Goal: Information Seeking & Learning: Learn about a topic

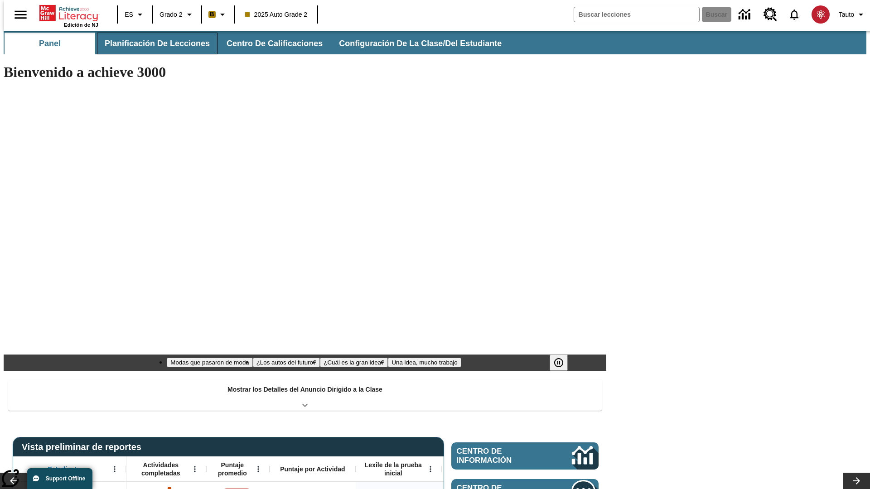
click at [152, 43] on span "Planificación de lecciones" at bounding box center [157, 44] width 105 height 10
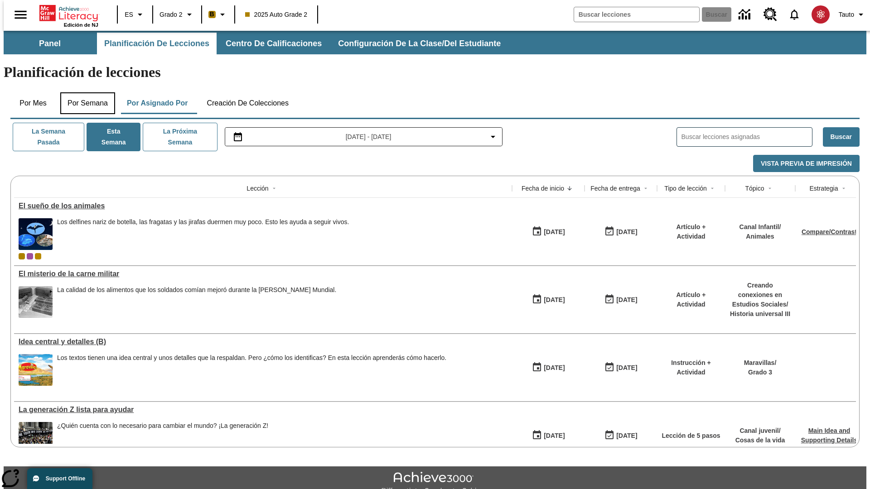
click at [85, 92] on button "Por semana" at bounding box center [87, 103] width 55 height 22
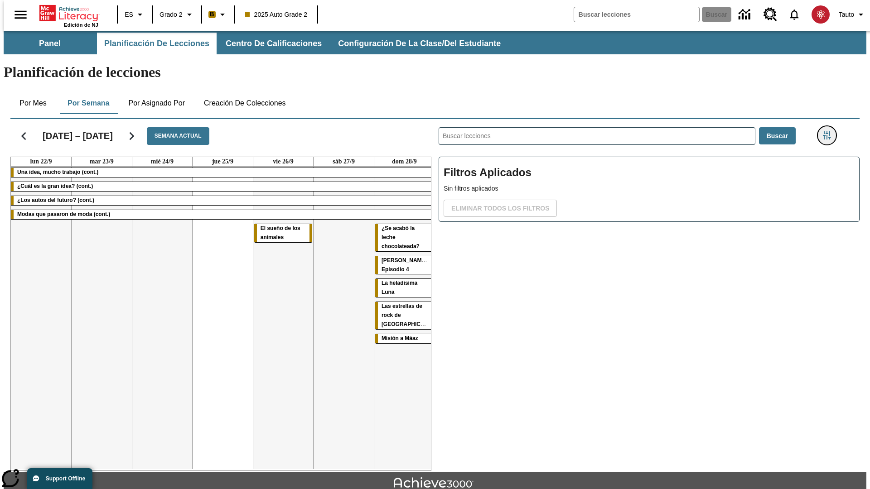
click at [829, 131] on icon "Menú lateral de filtros" at bounding box center [827, 135] width 8 height 8
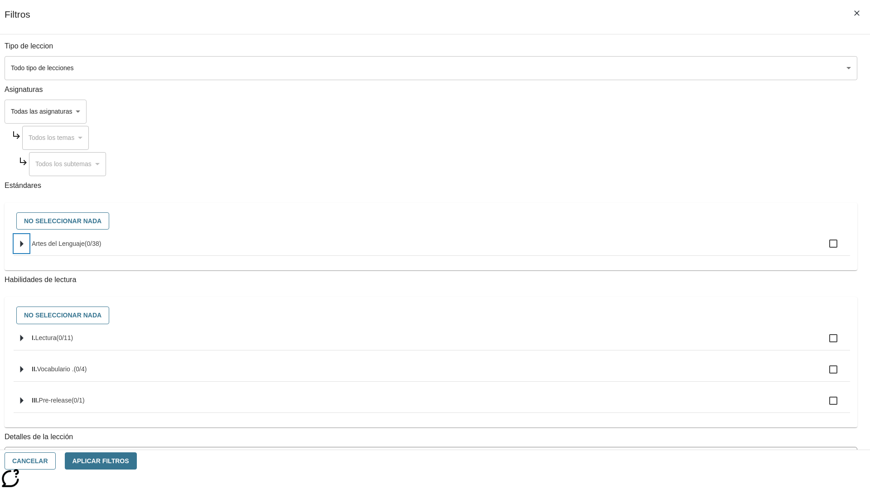
click at [24, 247] on icon "Seleccione estándares" at bounding box center [21, 244] width 3 height 7
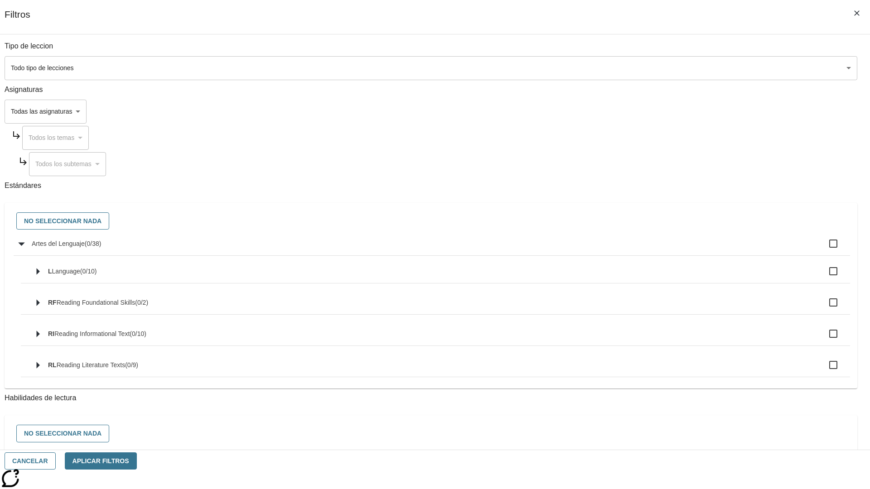
click at [659, 249] on label "Artes del Lenguaje ( 0 / 38 )" at bounding box center [437, 243] width 811 height 19
click at [824, 249] on input "Artes del Lenguaje ( 0 / 38 )" at bounding box center [833, 243] width 19 height 19
checkbox input "true"
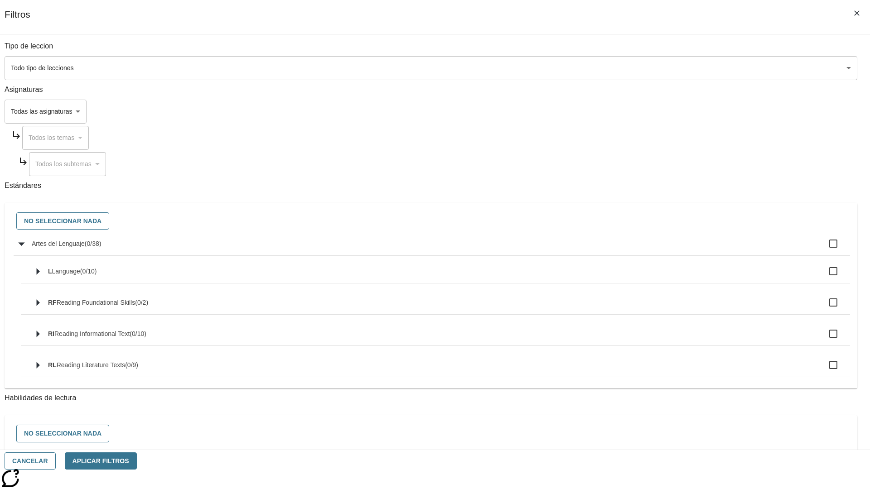
checkbox input "true"
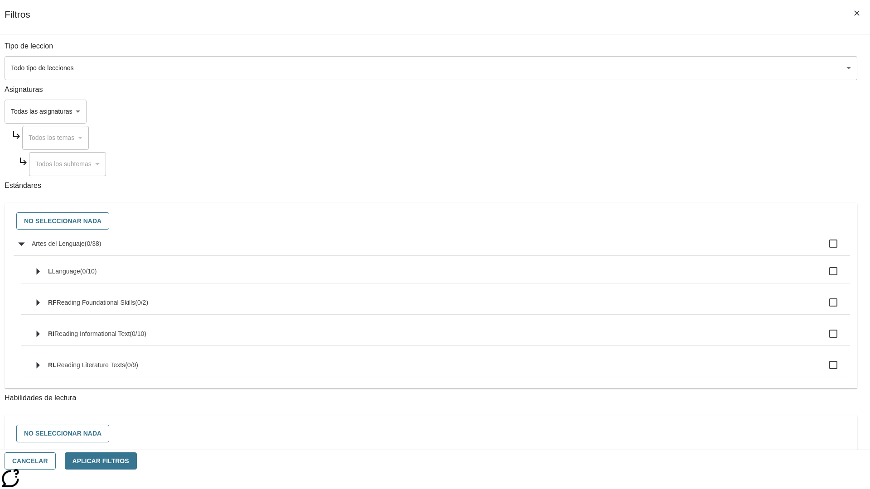
checkbox input "true"
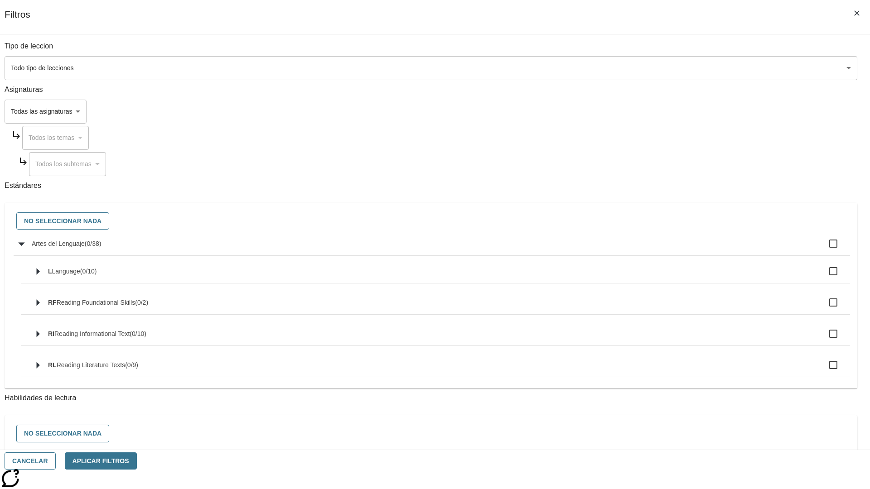
checkbox input "true"
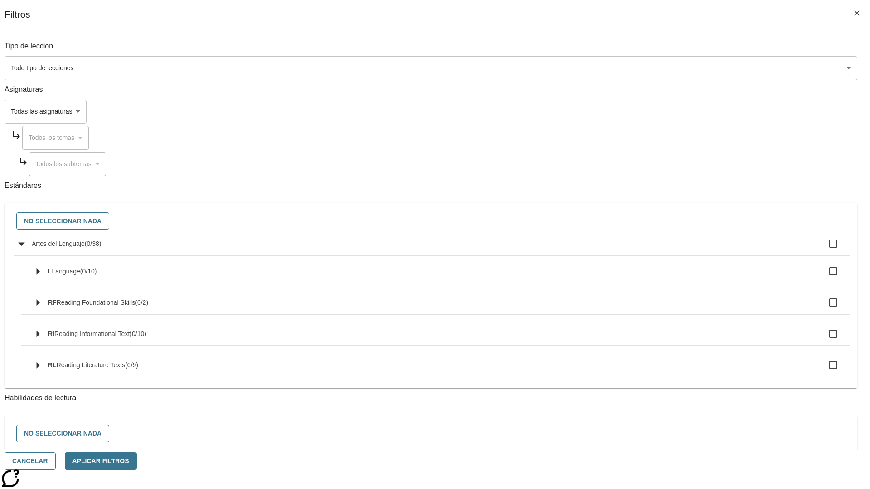
checkbox input "true"
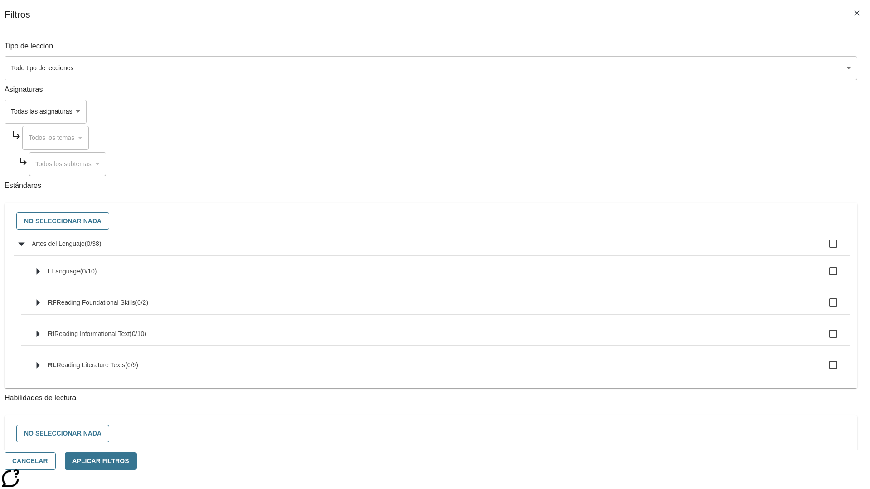
checkbox input "true"
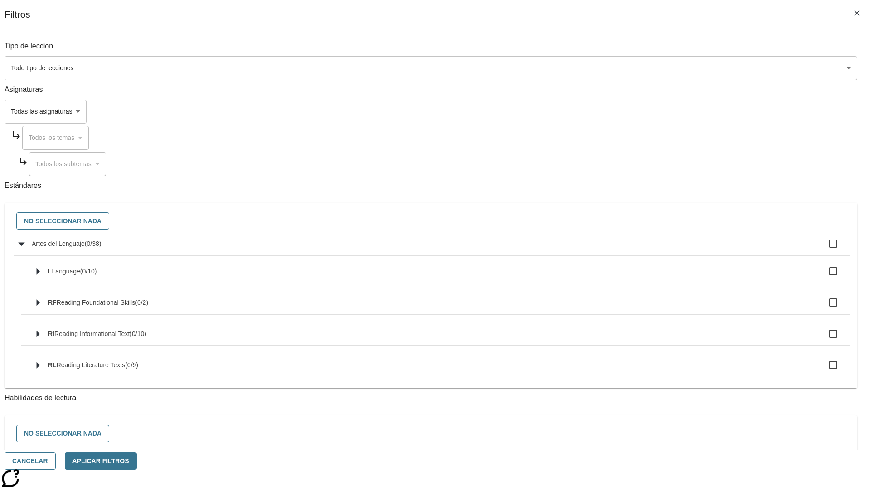
checkbox input "true"
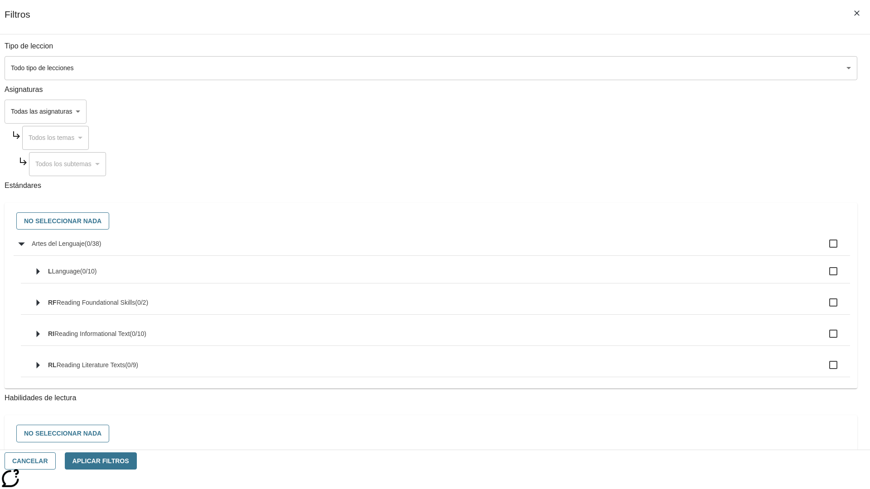
checkbox input "true"
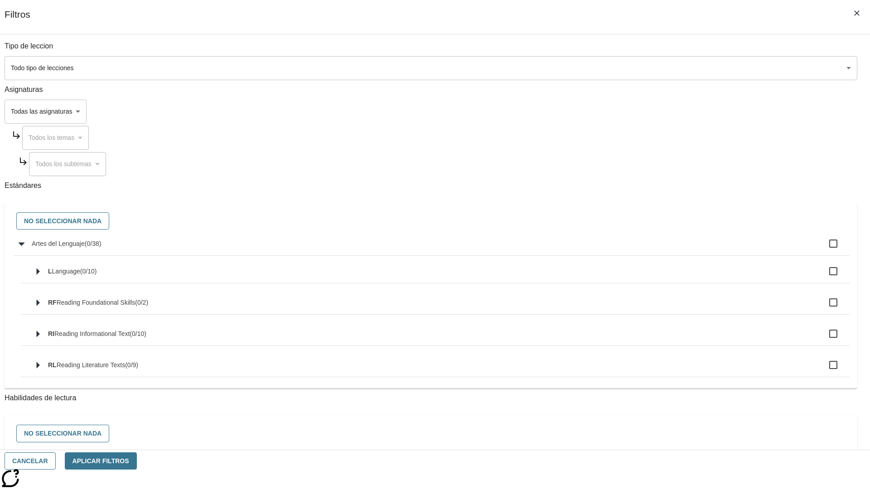
checkbox input "true"
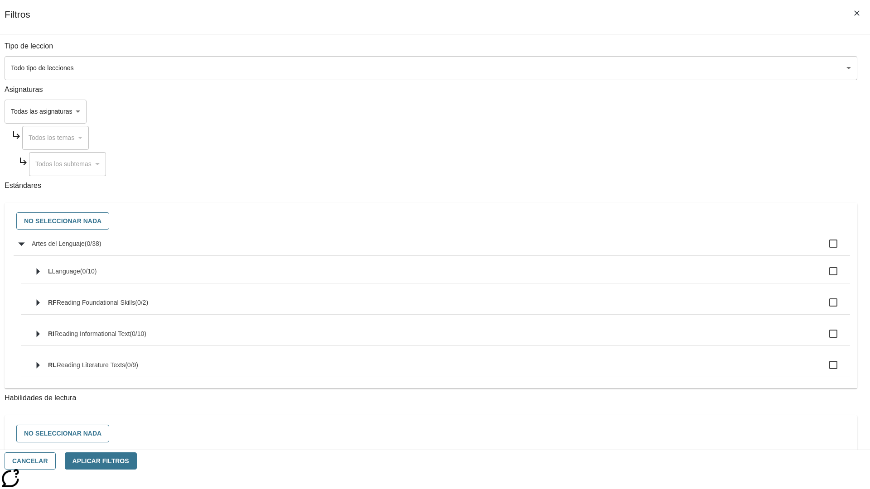
checkbox input "true"
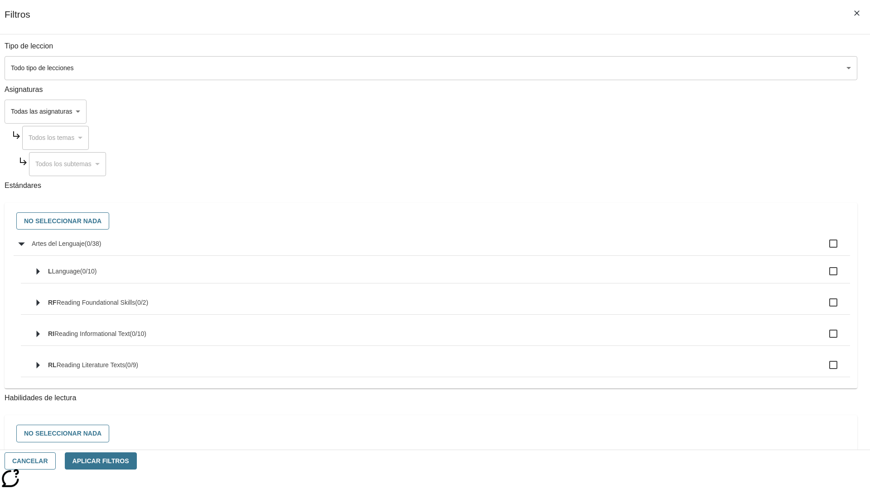
checkbox input "true"
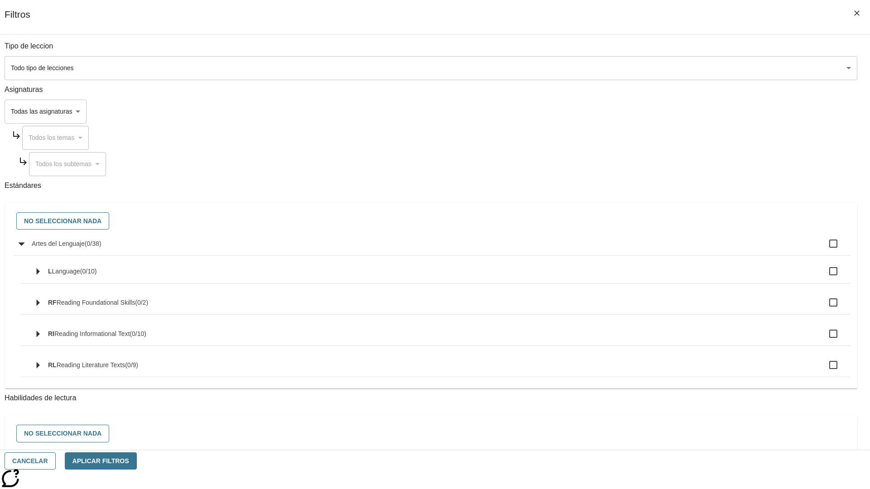
checkbox input "true"
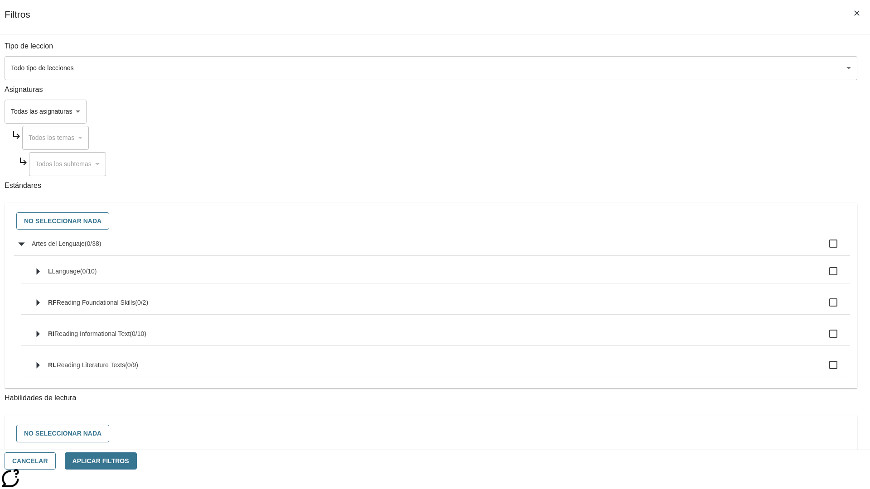
checkbox input "true"
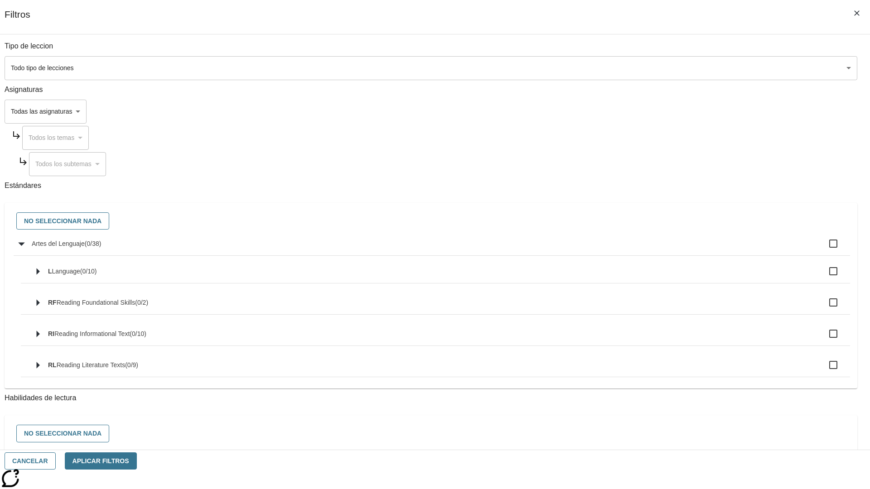
checkbox input "true"
click at [109, 222] on button "No seleccionar nada" at bounding box center [62, 221] width 93 height 18
checkbox input "false"
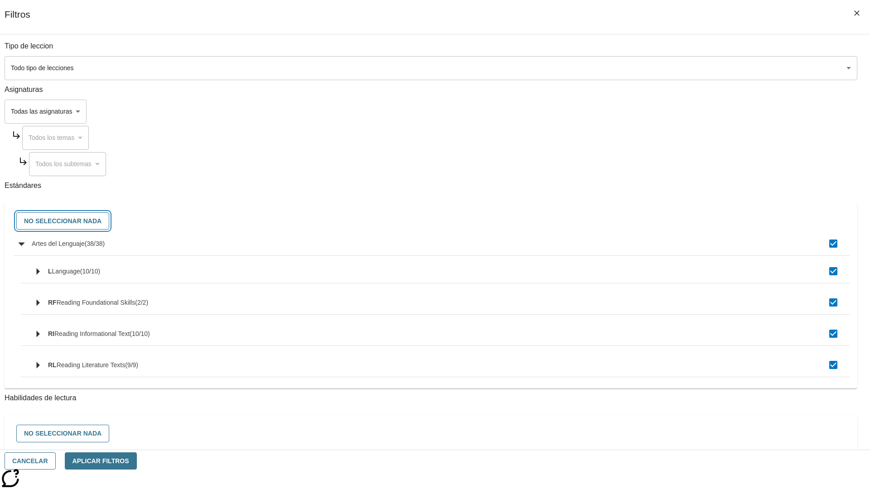
checkbox input "false"
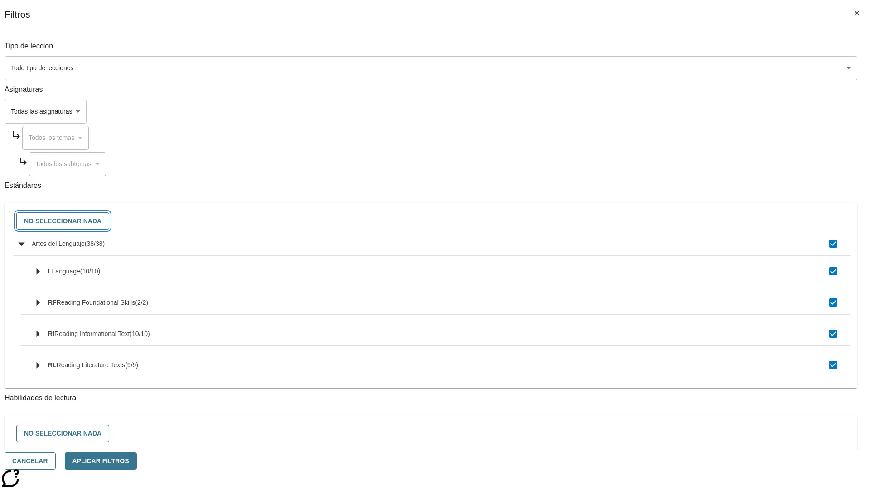
checkbox input "false"
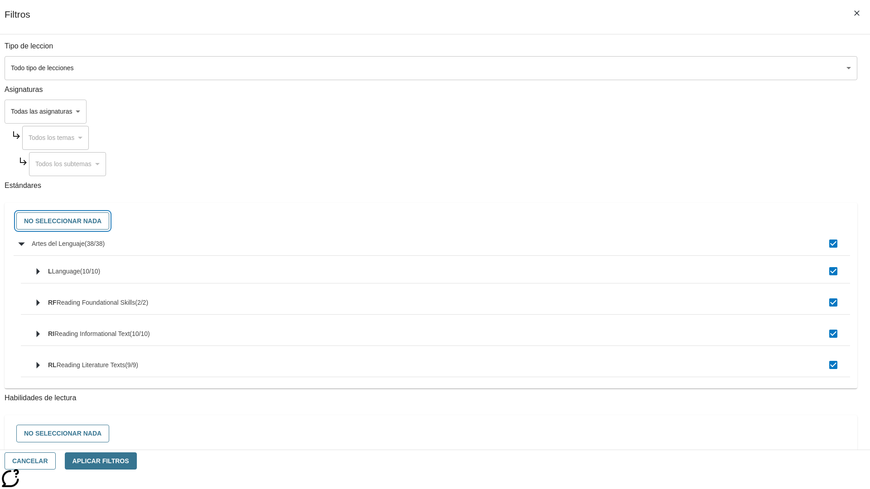
checkbox input "false"
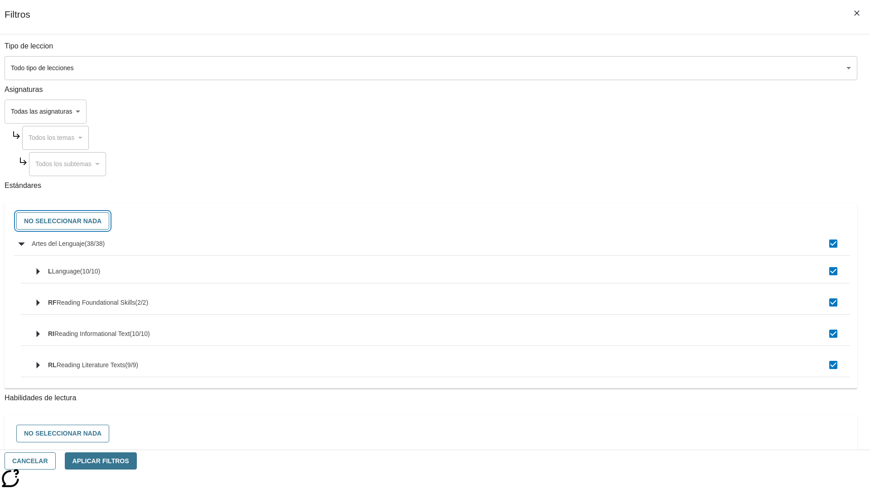
checkbox input "false"
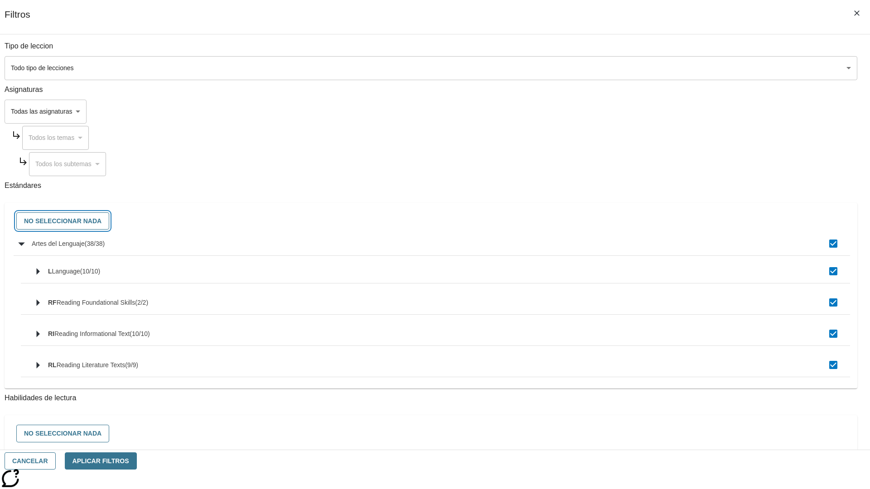
checkbox input "false"
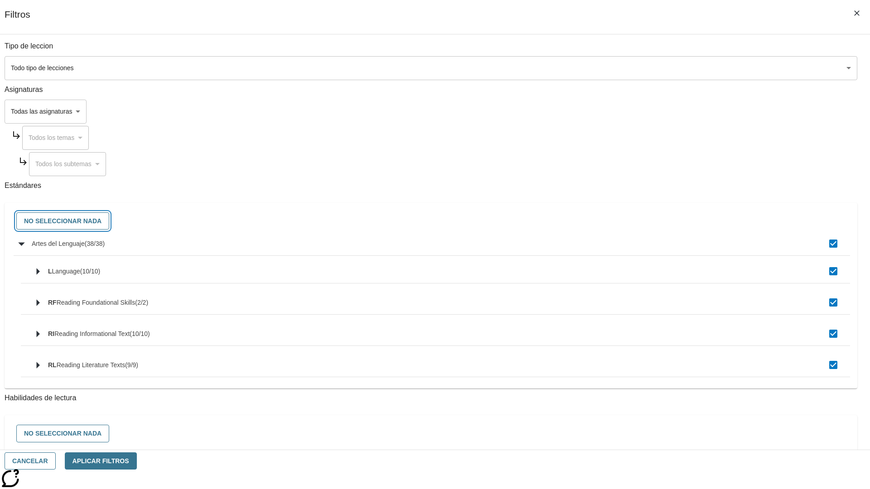
checkbox input "false"
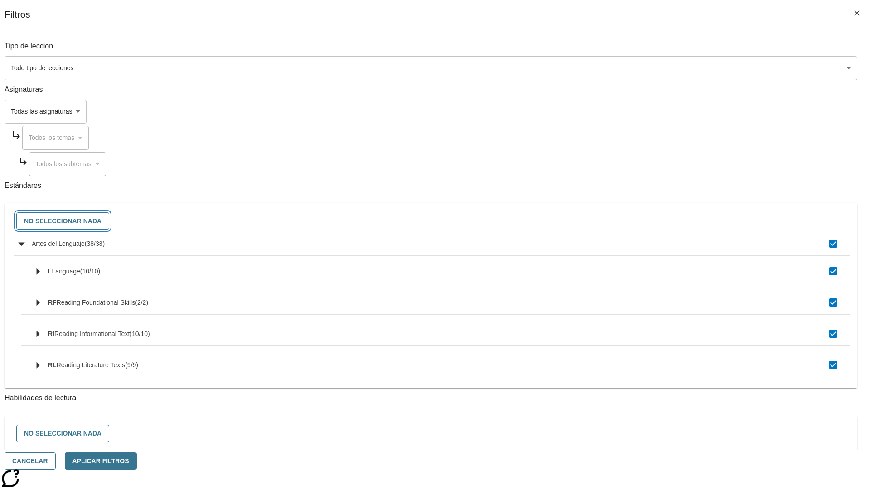
checkbox input "false"
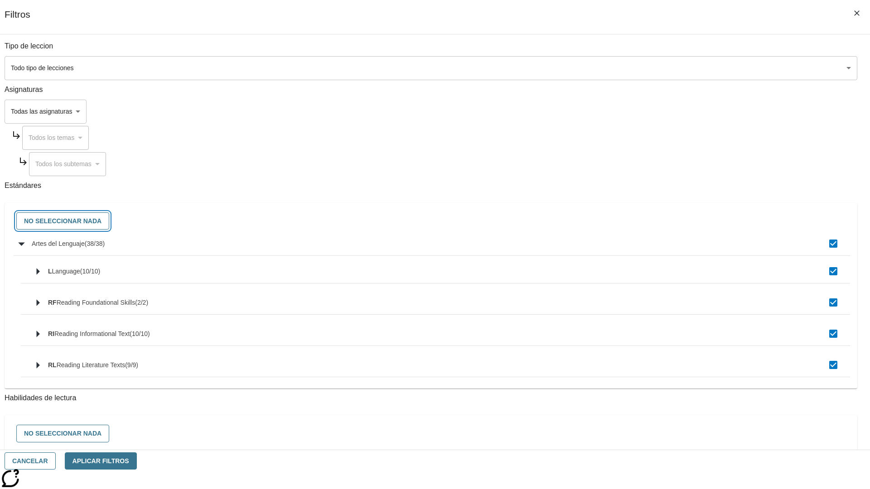
checkbox input "false"
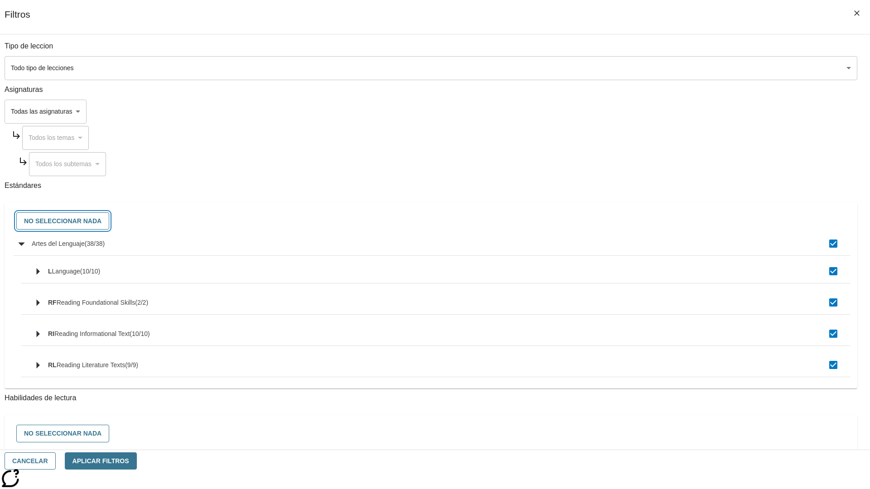
checkbox input "false"
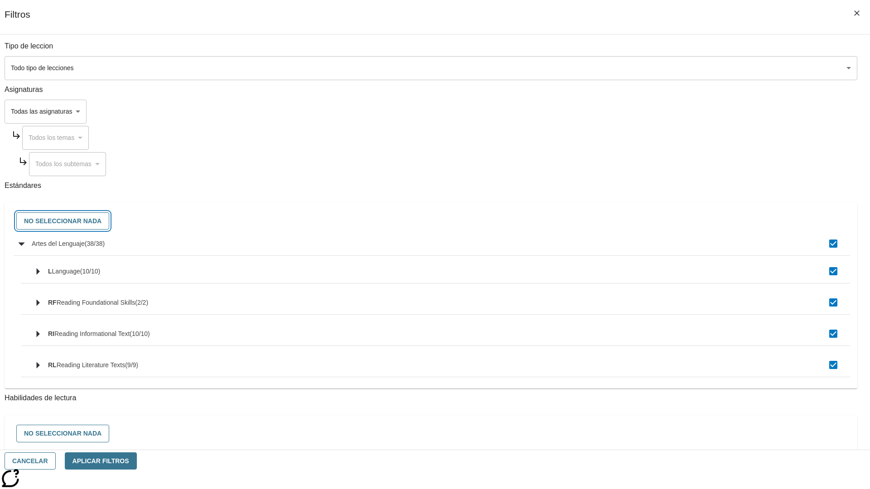
checkbox input "false"
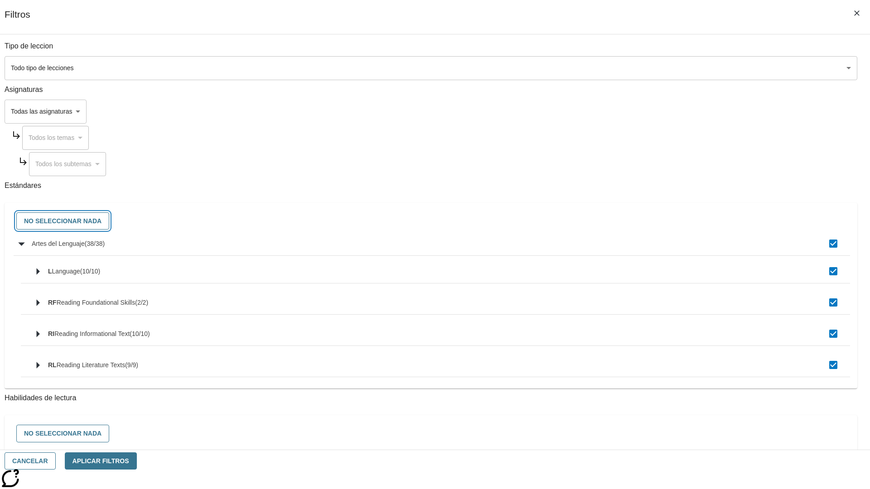
checkbox input "false"
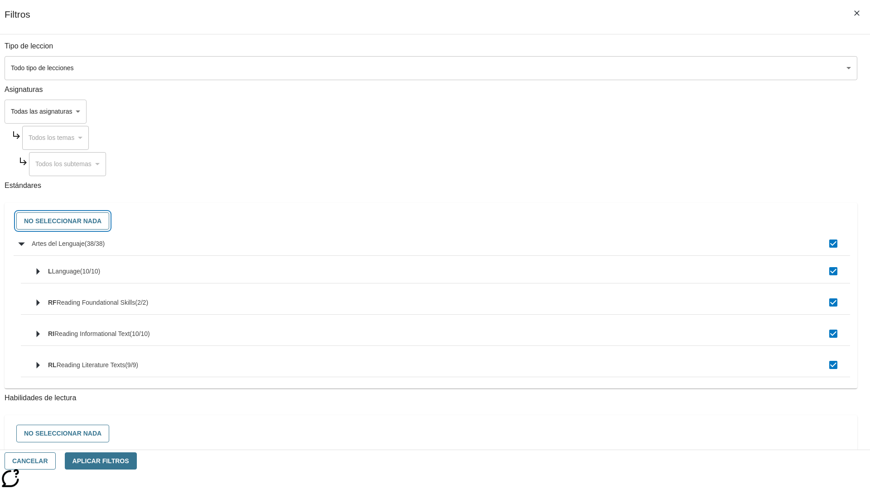
checkbox input "false"
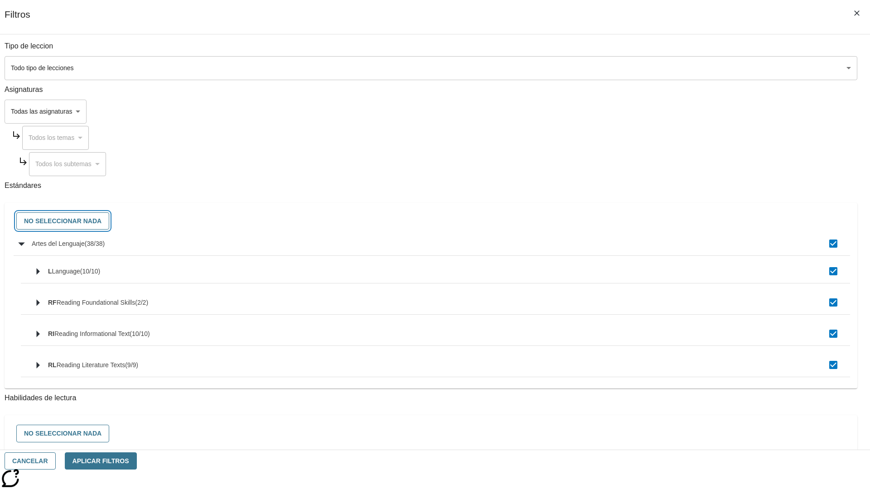
checkbox input "false"
click at [56, 461] on button "Cancelar" at bounding box center [30, 462] width 51 height 18
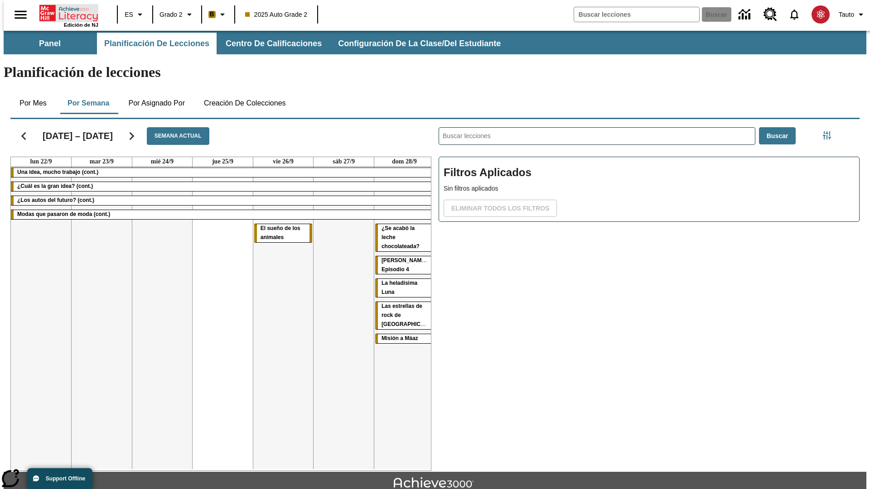
click at [65, 12] on icon "Portada" at bounding box center [69, 13] width 60 height 18
